Goal: Navigation & Orientation: Find specific page/section

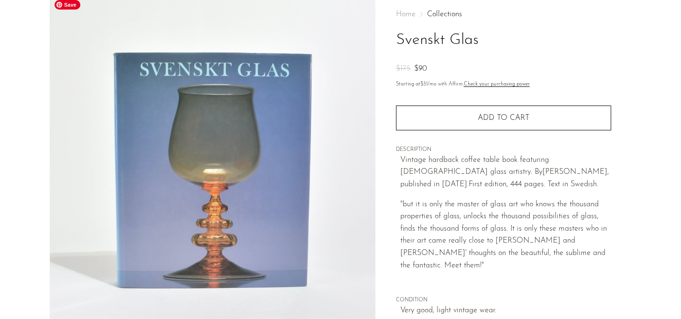
scroll to position [8, 0]
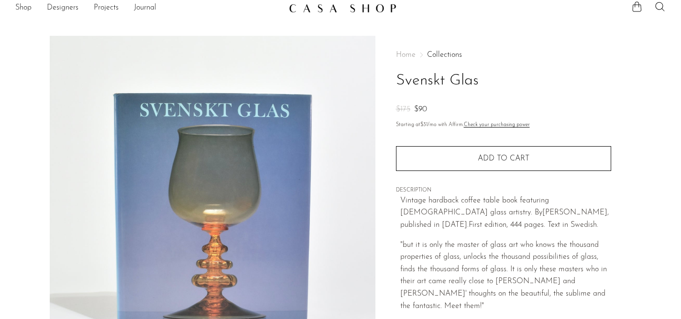
click at [404, 55] on span "Home" at bounding box center [406, 55] width 20 height 8
click at [413, 54] on span "Home" at bounding box center [406, 55] width 20 height 8
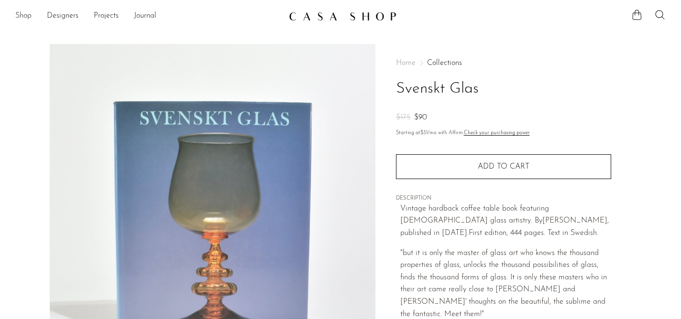
click at [22, 14] on link "Shop" at bounding box center [23, 16] width 16 height 12
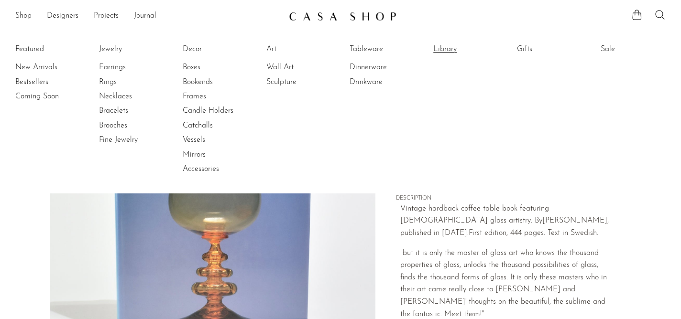
click at [451, 49] on link "Library" at bounding box center [469, 49] width 72 height 11
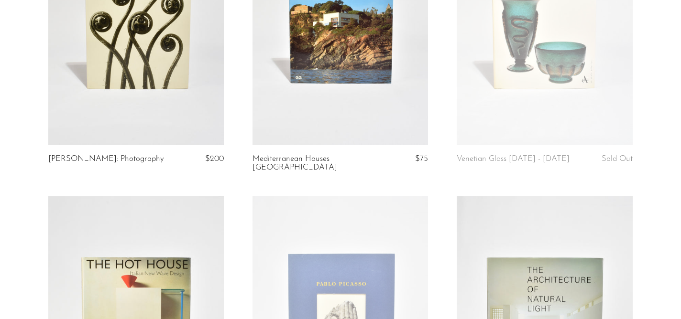
scroll to position [166, 0]
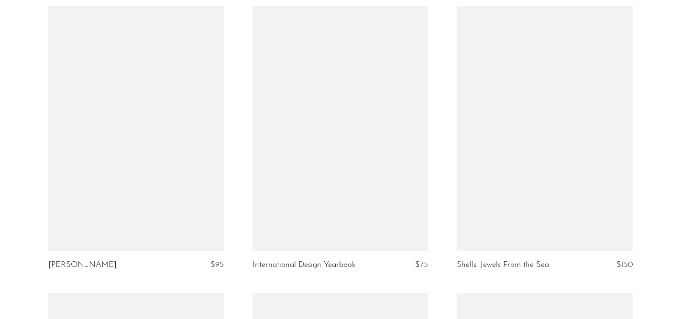
scroll to position [3349, 0]
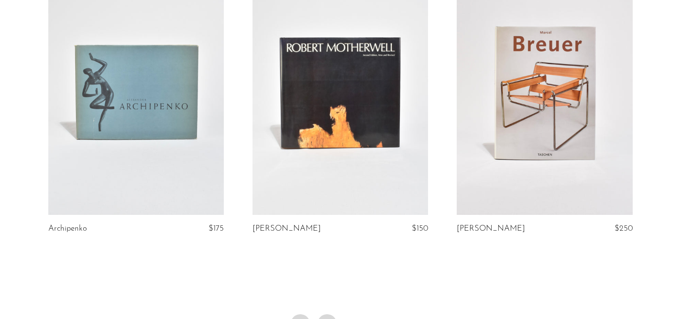
click at [327, 315] on link "2" at bounding box center [326, 324] width 19 height 19
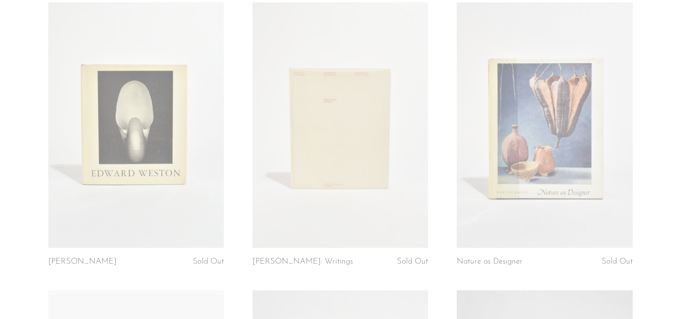
scroll to position [3503, 0]
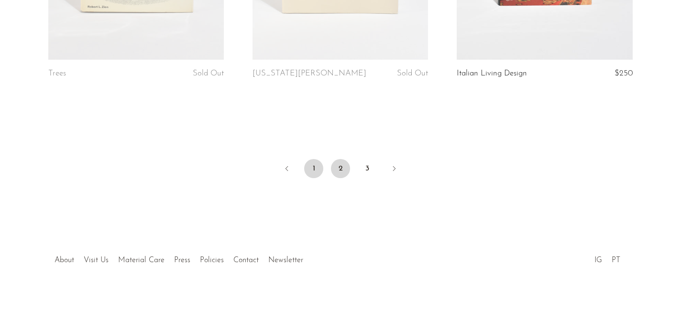
click at [304, 169] on link "1" at bounding box center [313, 168] width 19 height 19
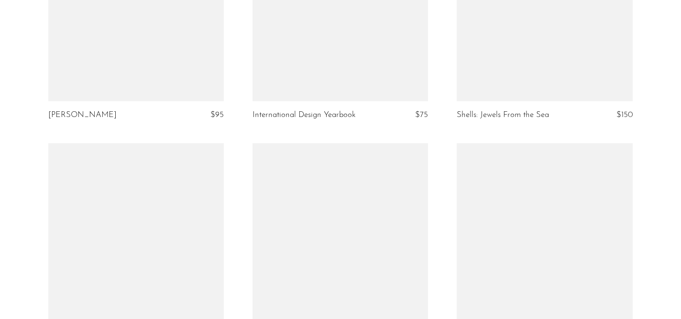
scroll to position [3340, 0]
